Goal: Find specific page/section: Find specific page/section

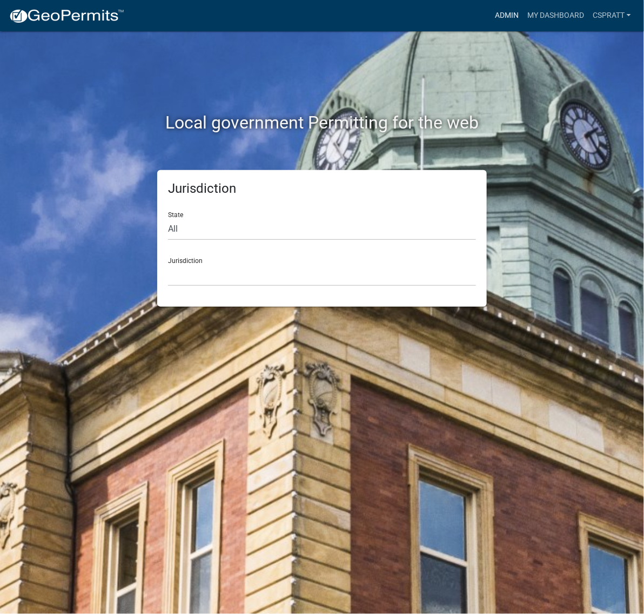
click at [490, 23] on link "Admin" at bounding box center [506, 15] width 32 height 21
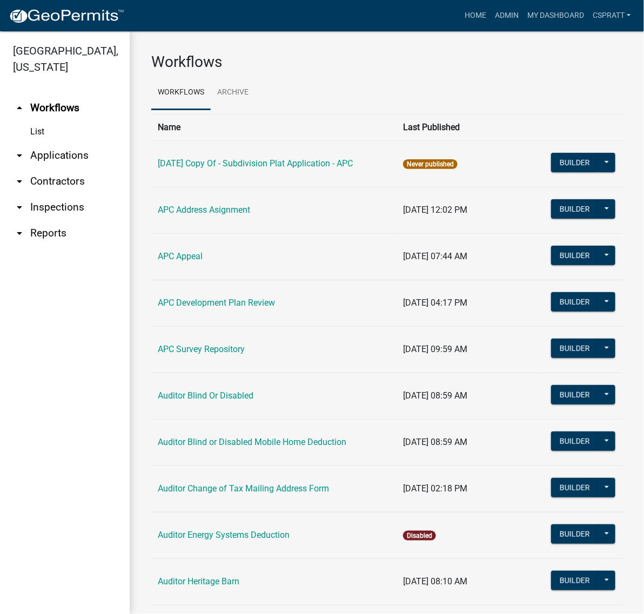
click at [92, 168] on link "arrow_drop_down Applications" at bounding box center [65, 156] width 130 height 26
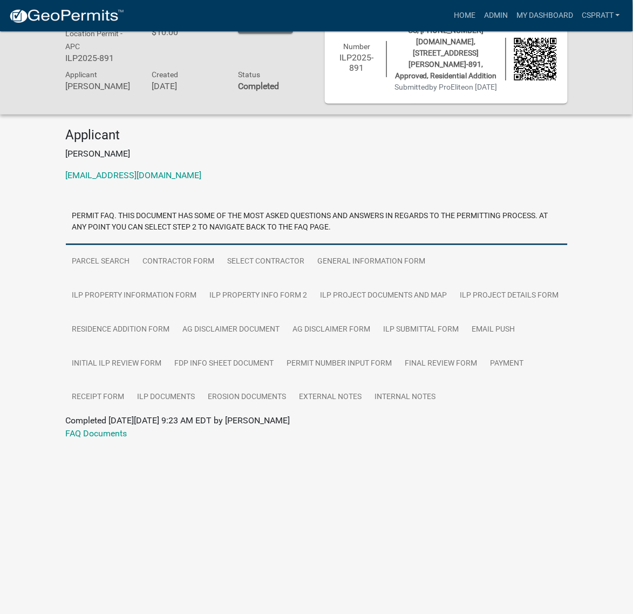
scroll to position [54, 0]
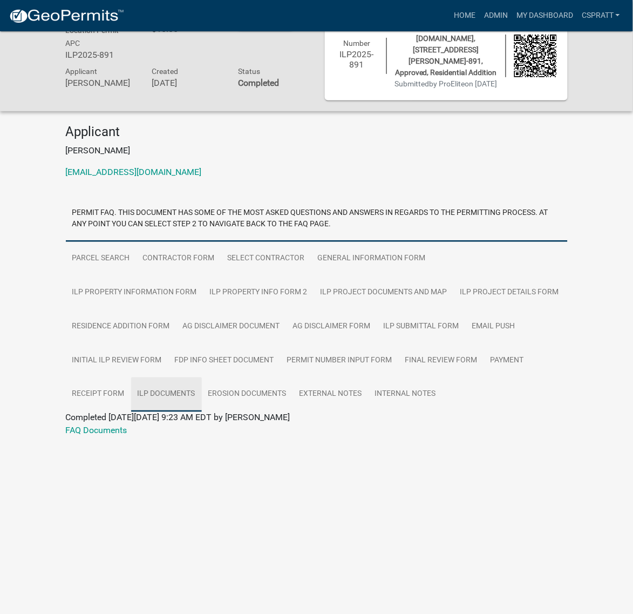
click at [185, 412] on link "ILP Documents" at bounding box center [166, 394] width 71 height 35
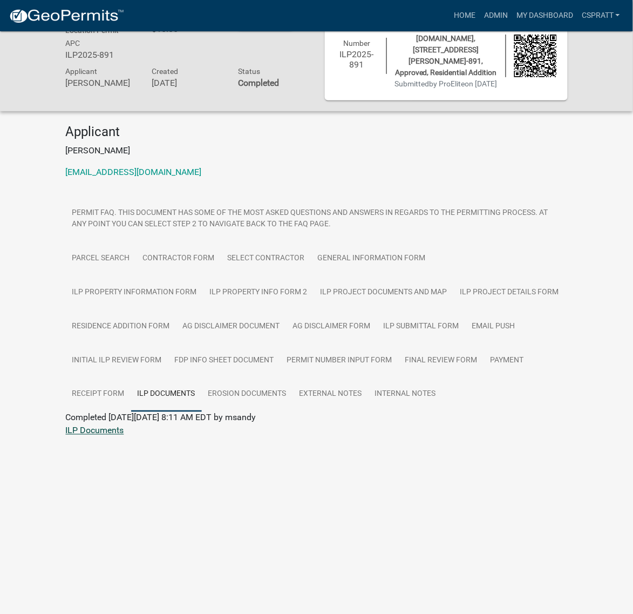
click at [123, 436] on link "ILP Documents" at bounding box center [95, 430] width 58 height 10
